Goal: Task Accomplishment & Management: Complete application form

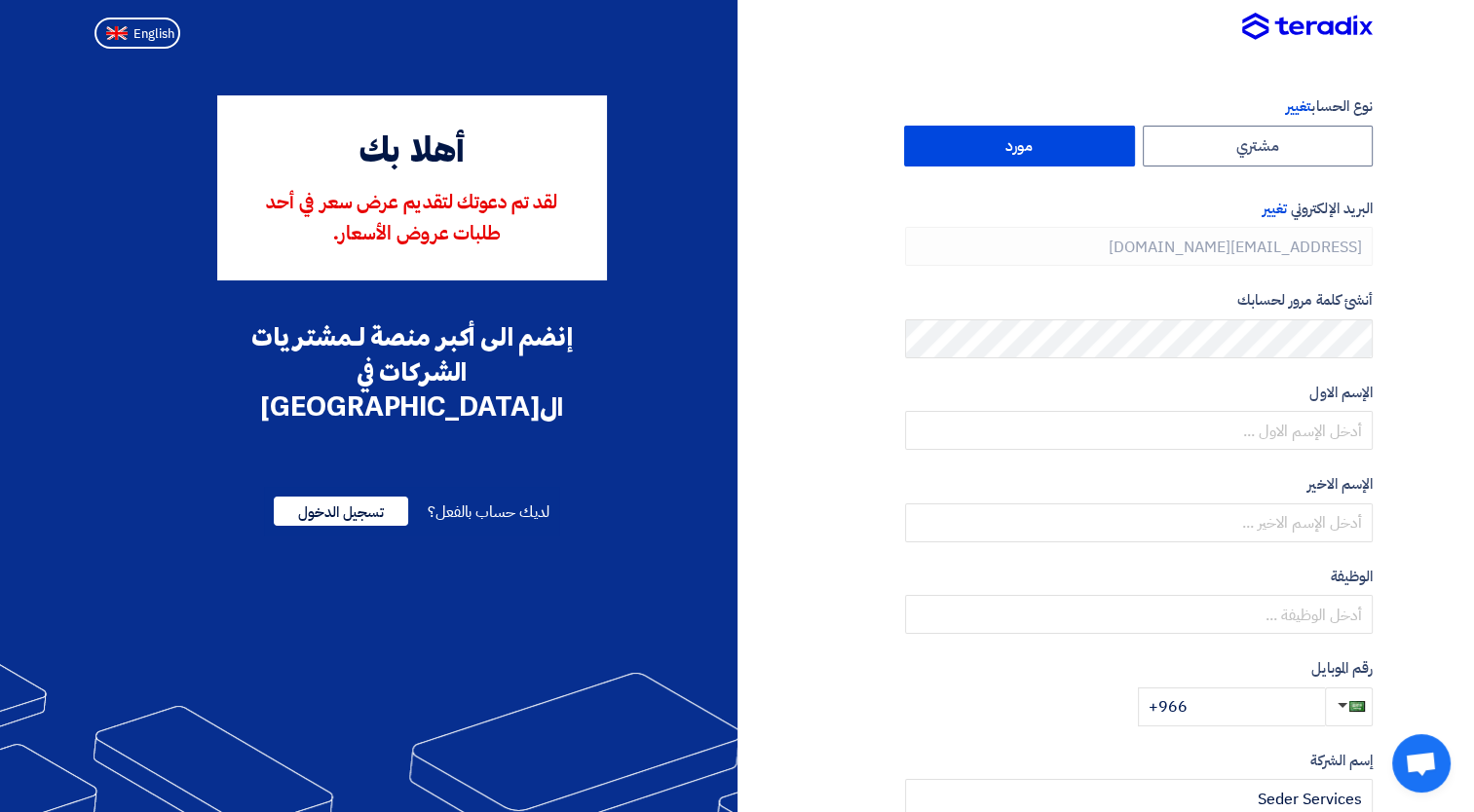
type input "[PHONE_NUMBER]"
click at [1068, 146] on label "مورد" at bounding box center [1020, 145] width 231 height 41
click at [1068, 146] on input "مورد" at bounding box center [1020, 145] width 229 height 39
click at [1232, 153] on label "مشتري" at bounding box center [1259, 145] width 231 height 41
click at [1232, 153] on input "مشتري" at bounding box center [1259, 145] width 229 height 39
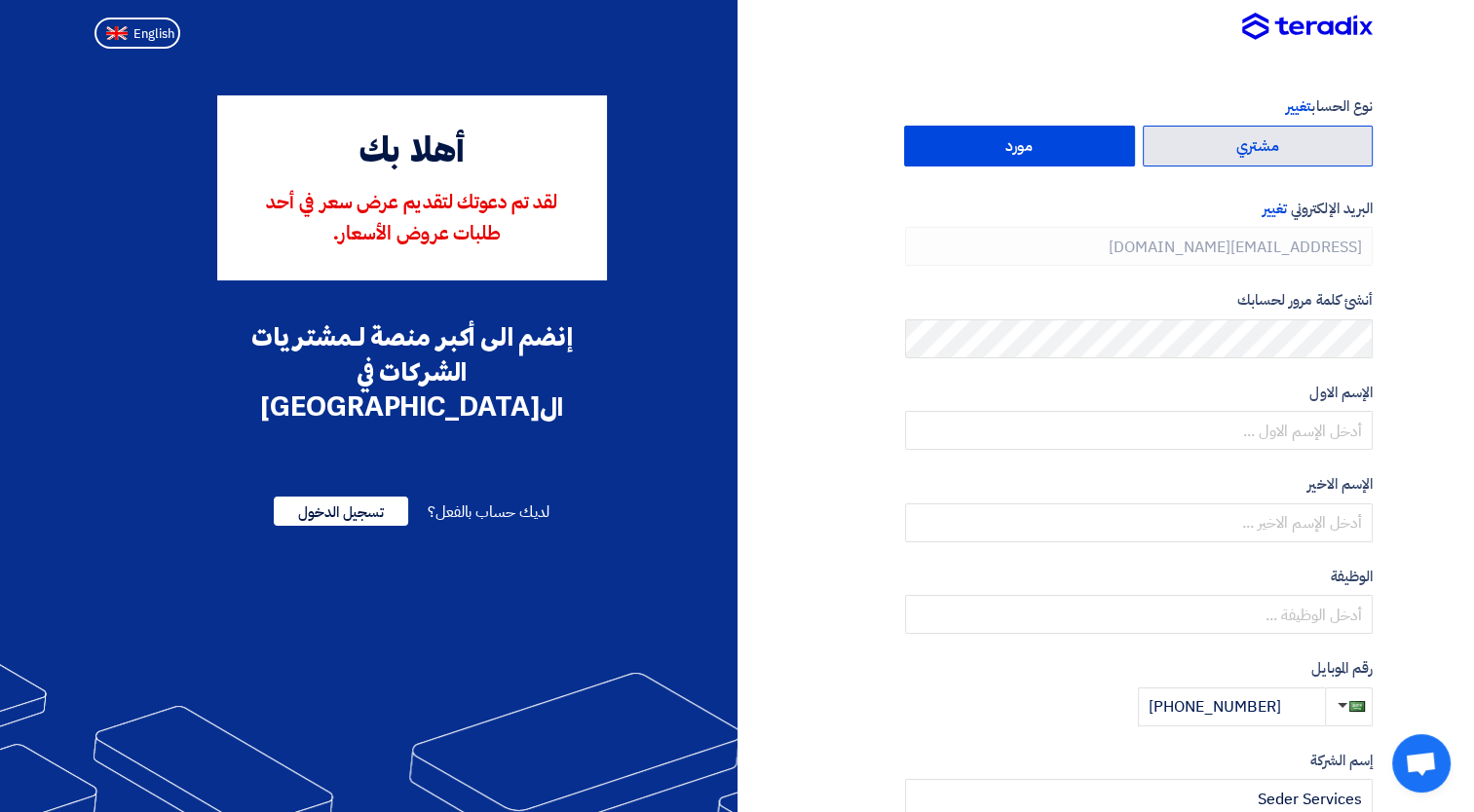
radio input "true"
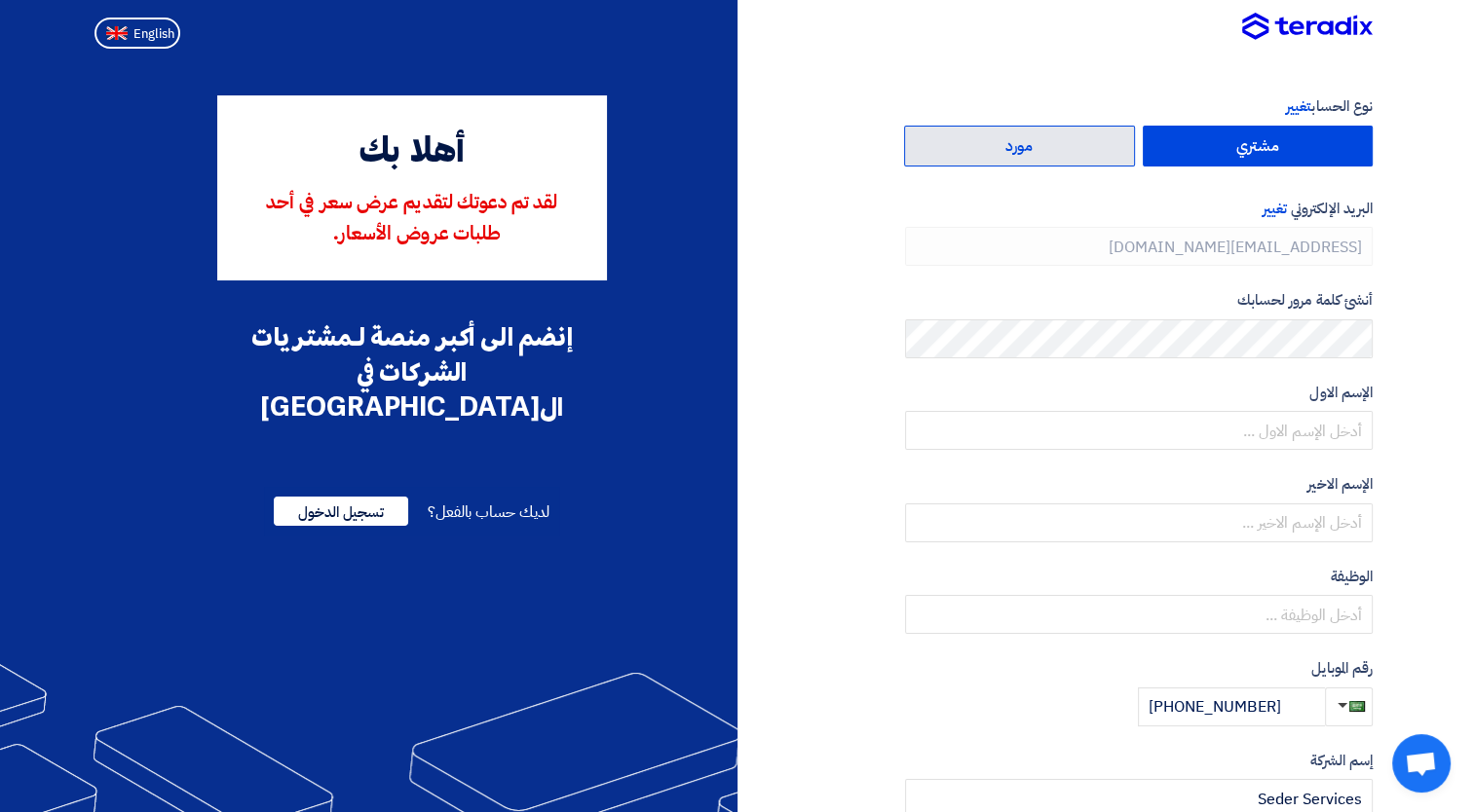
click at [1071, 158] on label "مورد" at bounding box center [1020, 145] width 231 height 41
click at [1071, 158] on input "مورد" at bounding box center [1020, 145] width 229 height 39
radio input "true"
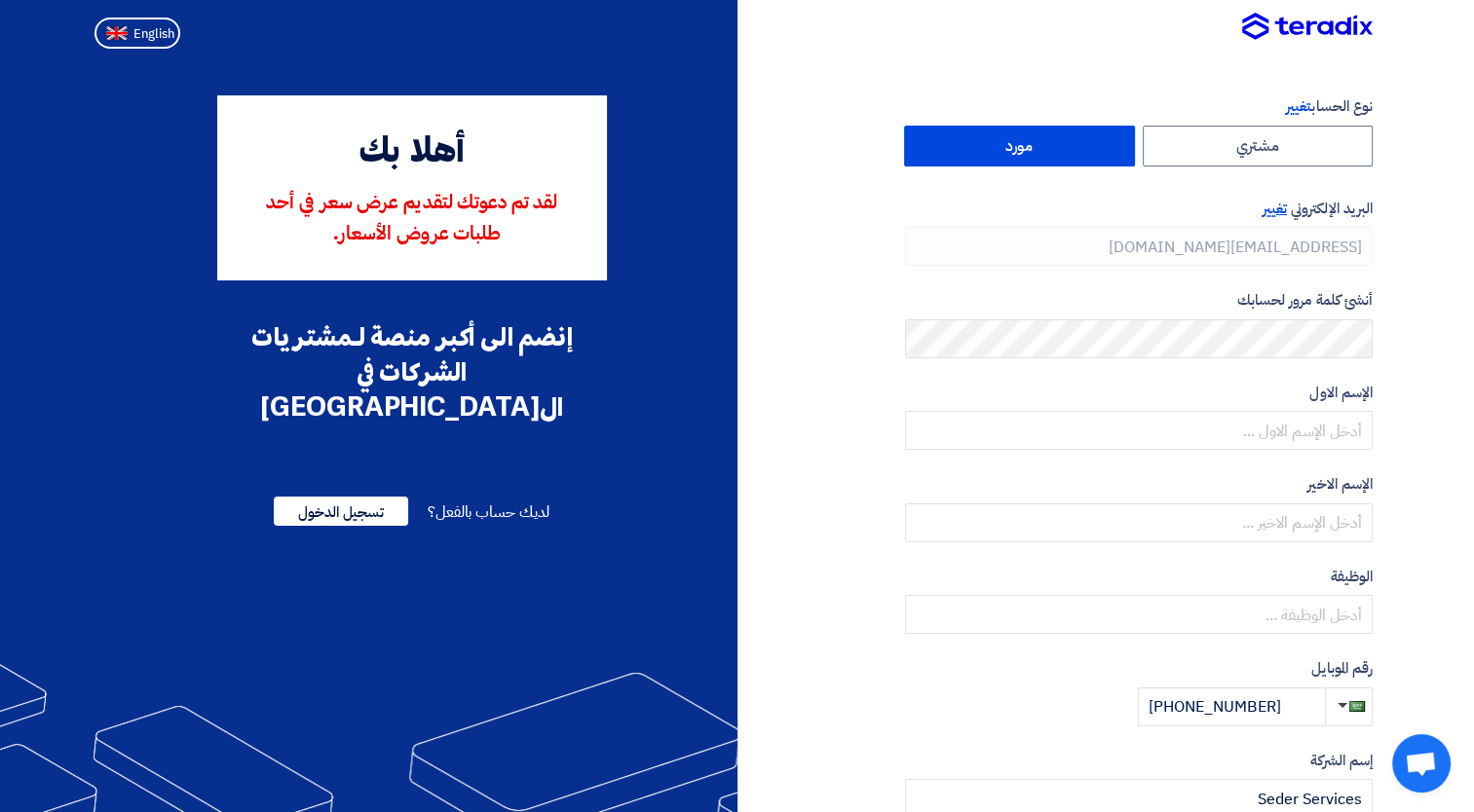
click at [1282, 206] on span "تغيير" at bounding box center [1275, 208] width 24 height 22
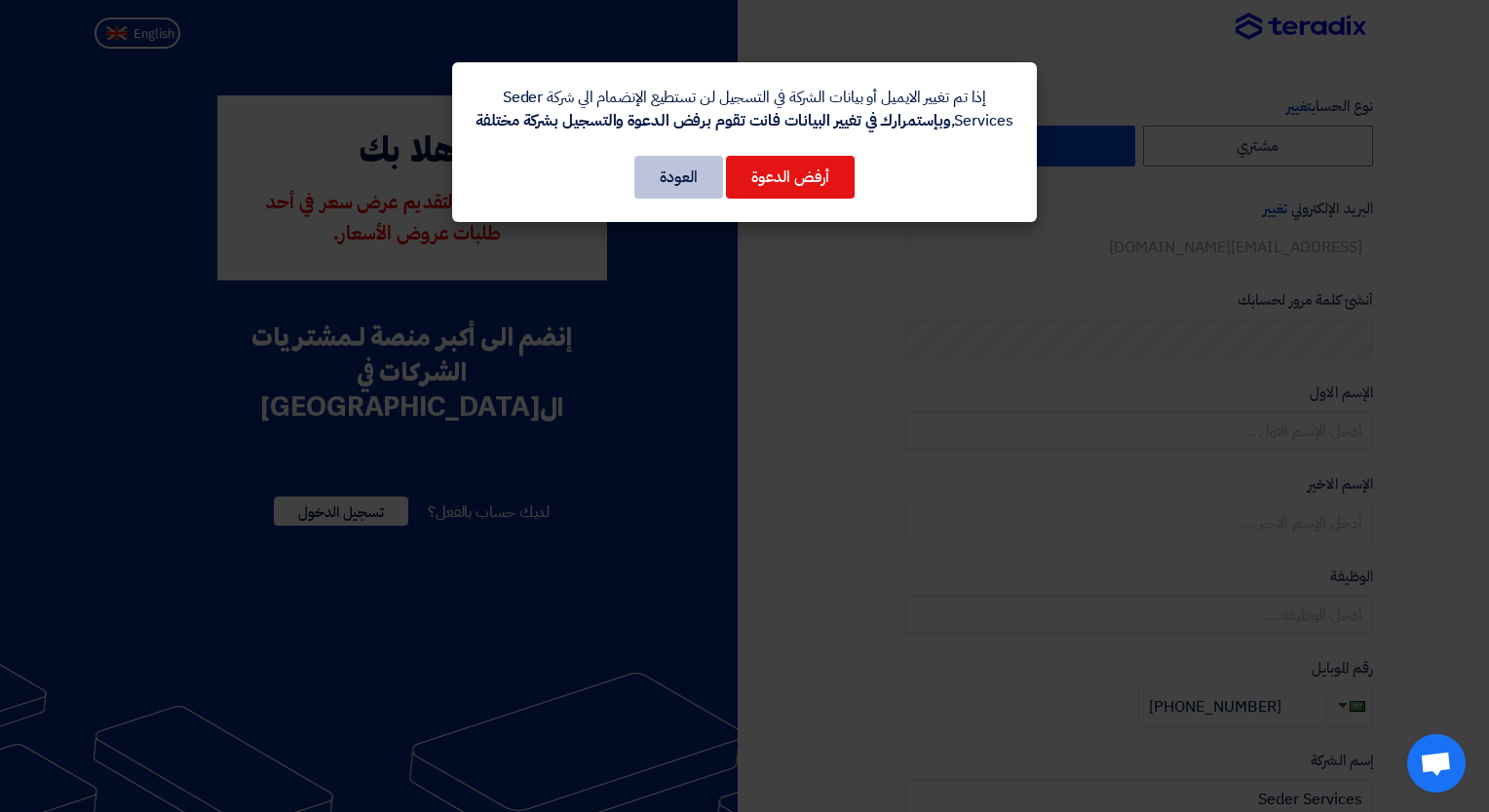
click at [683, 198] on button "العودة" at bounding box center [679, 176] width 89 height 43
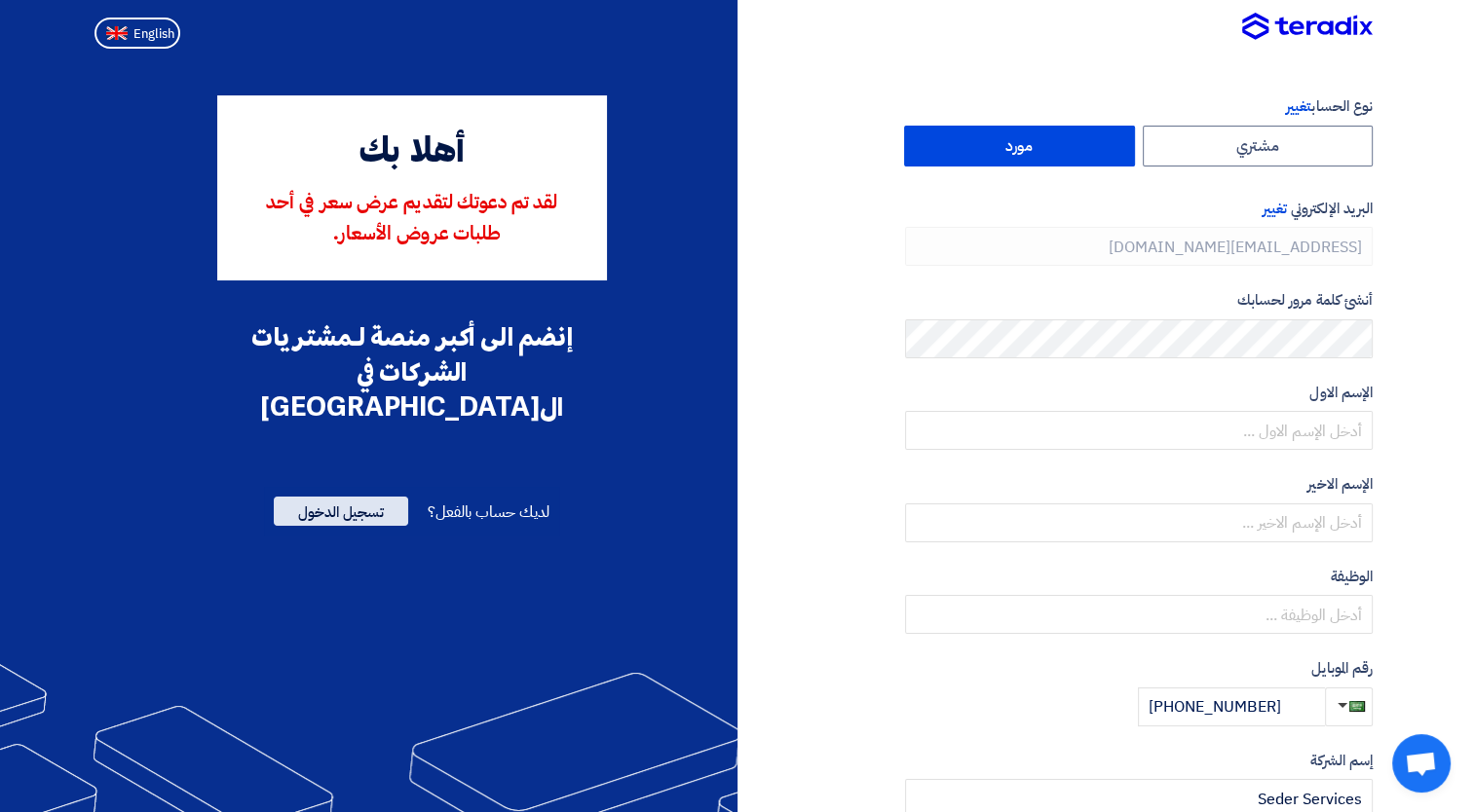
click at [345, 497] on span "تسجيل الدخول" at bounding box center [341, 511] width 135 height 29
type input "[PHONE_NUMBER]"
click at [158, 37] on span "English" at bounding box center [153, 34] width 41 height 14
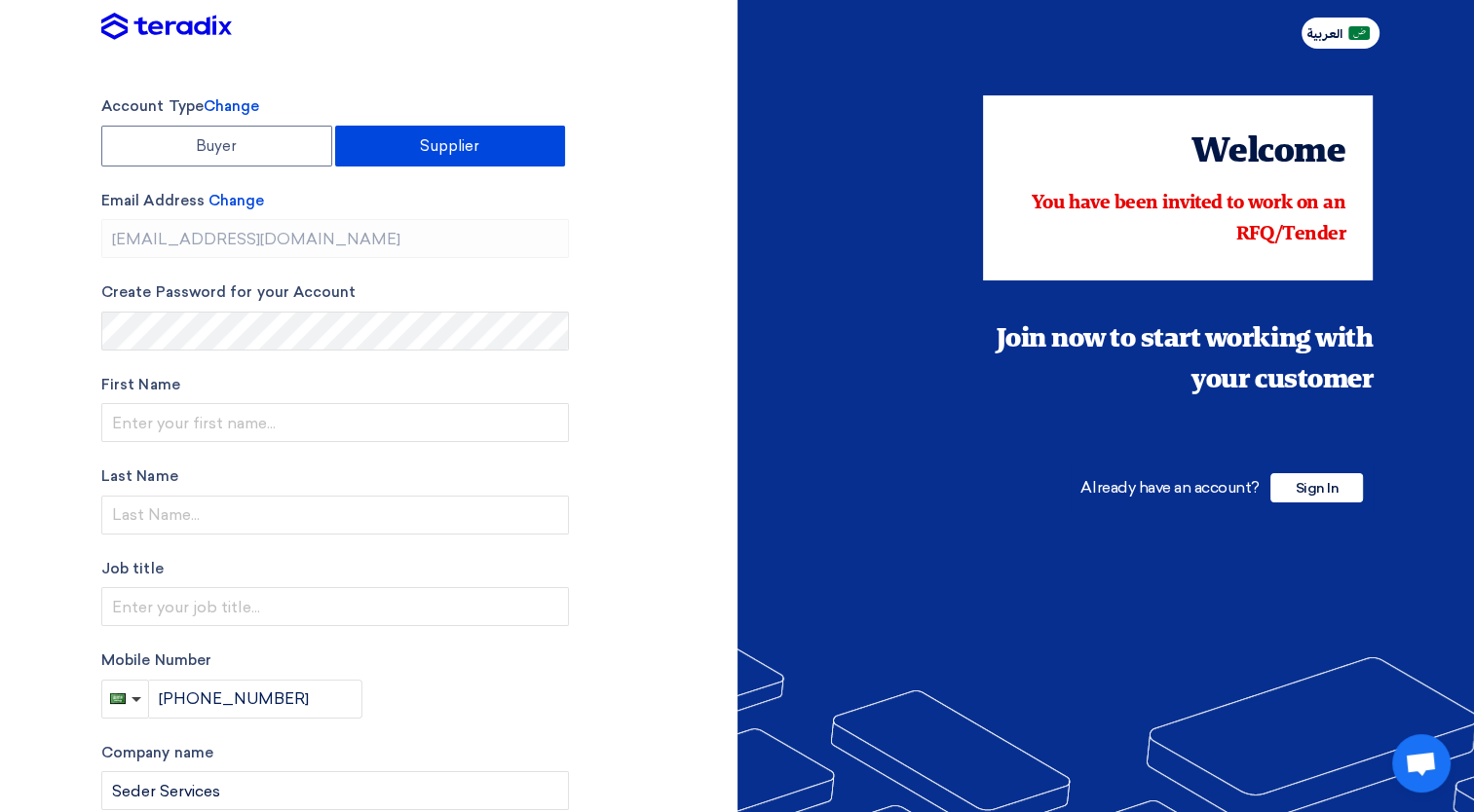
click at [1326, 33] on span "العربية" at bounding box center [1325, 34] width 36 height 14
type input "أنشئ حساب"
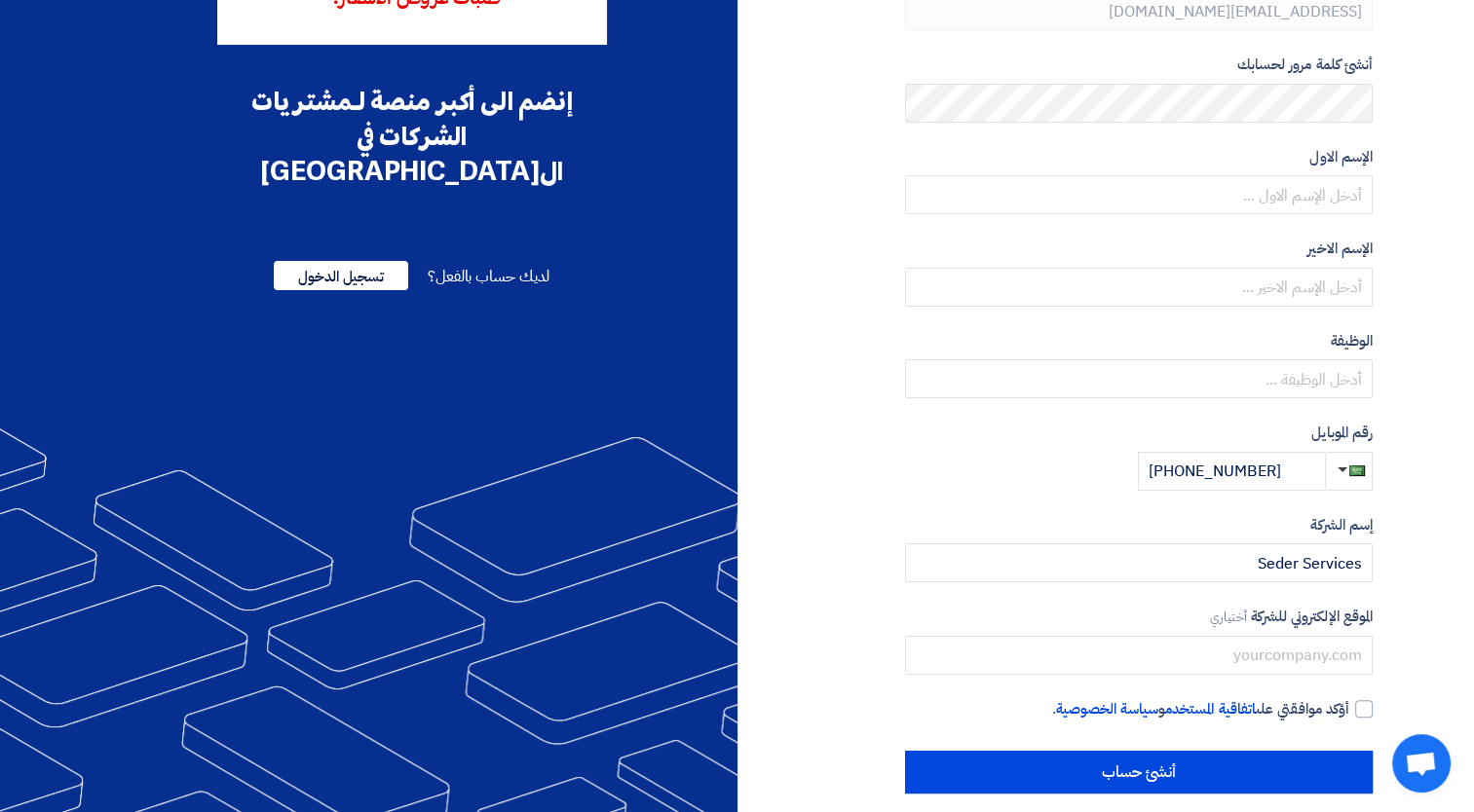
scroll to position [254, 0]
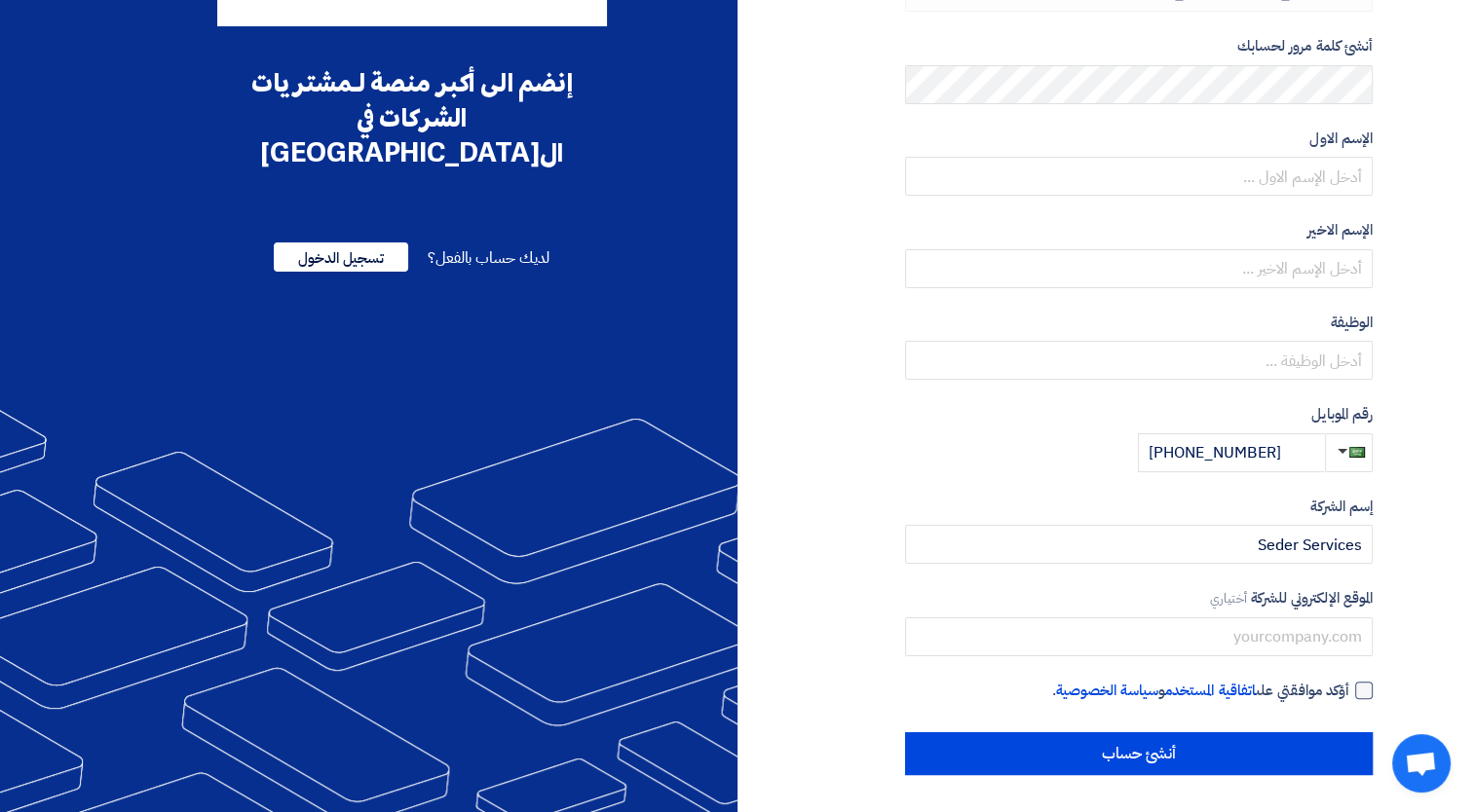
click at [1364, 682] on div at bounding box center [1364, 690] width 18 height 18
click at [1349, 682] on input "أؤكد موافقتي على اتفاقية المستخدم و سياسة الخصوصية ." at bounding box center [1115, 698] width 467 height 39
checkbox input "true"
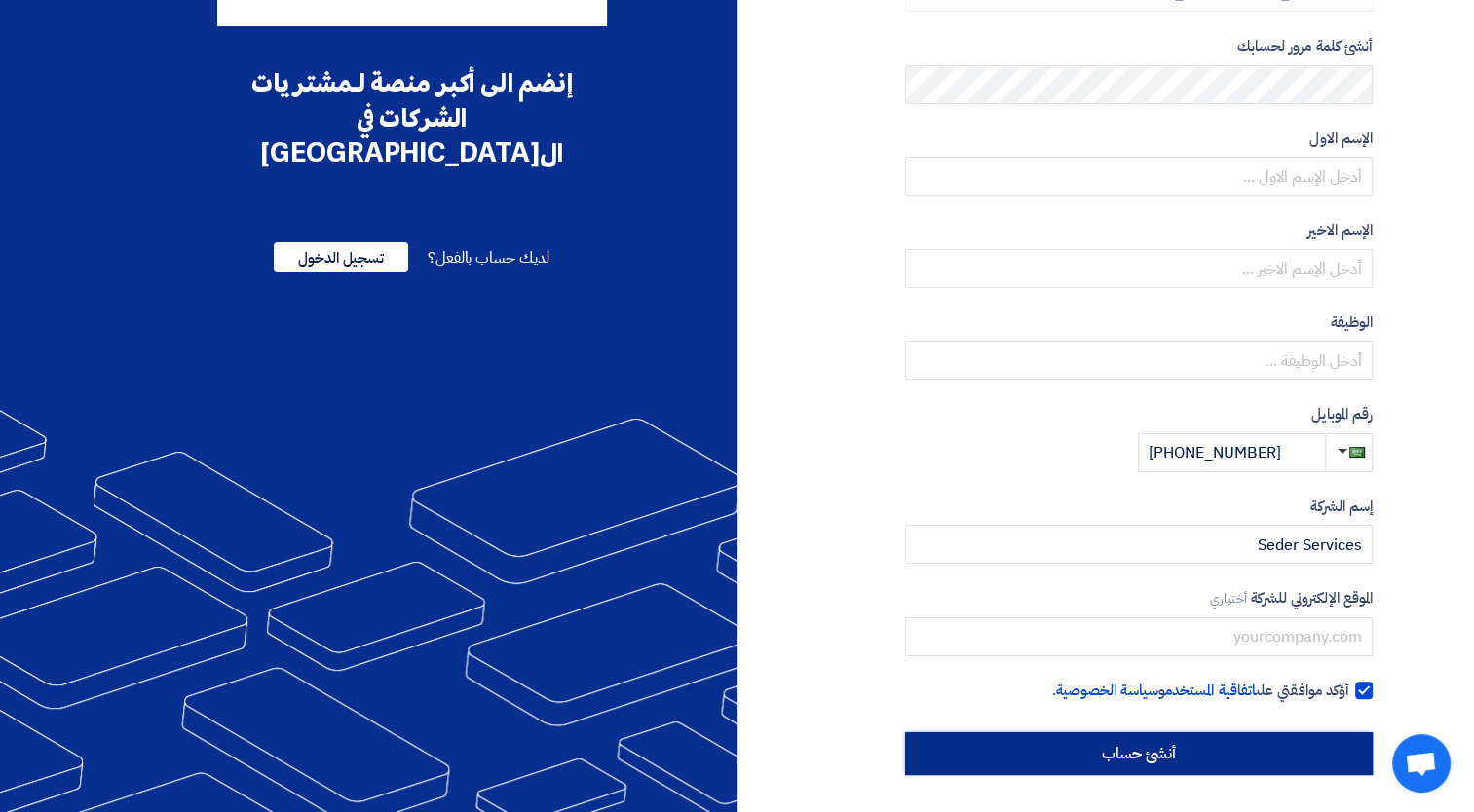
click at [1184, 749] on input "أنشئ حساب" at bounding box center [1138, 753] width 467 height 43
